Goal: Information Seeking & Learning: Learn about a topic

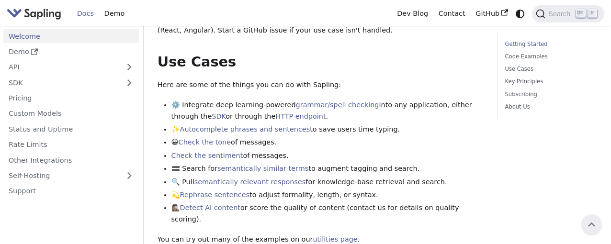
scroll to position [192, 0]
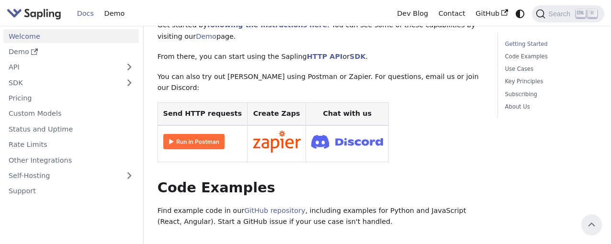
click at [19, 13] on img "Main" at bounding box center [34, 14] width 55 height 14
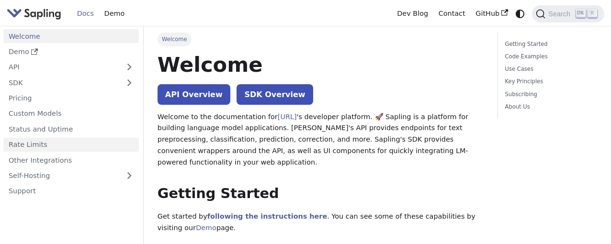
scroll to position [48, 0]
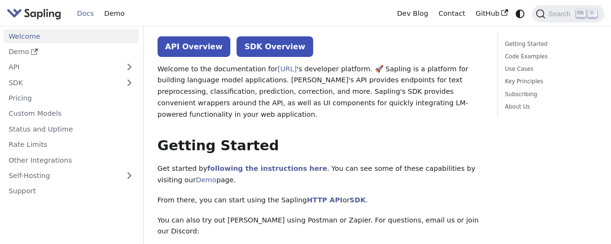
drag, startPoint x: 89, startPoint y: 16, endPoint x: 87, endPoint y: 42, distance: 26.4
click at [88, 15] on link "Docs" at bounding box center [85, 13] width 27 height 15
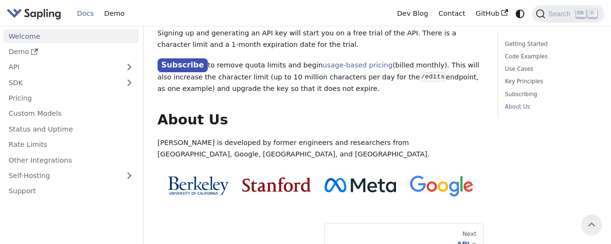
scroll to position [857, 0]
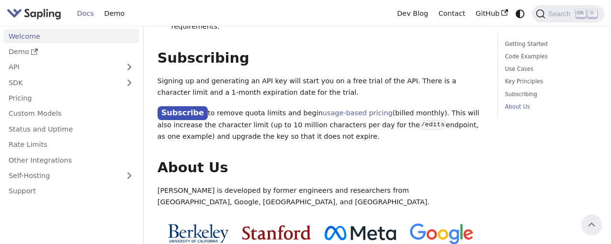
click at [368, 226] on img at bounding box center [360, 233] width 71 height 14
